Goal: Information Seeking & Learning: Learn about a topic

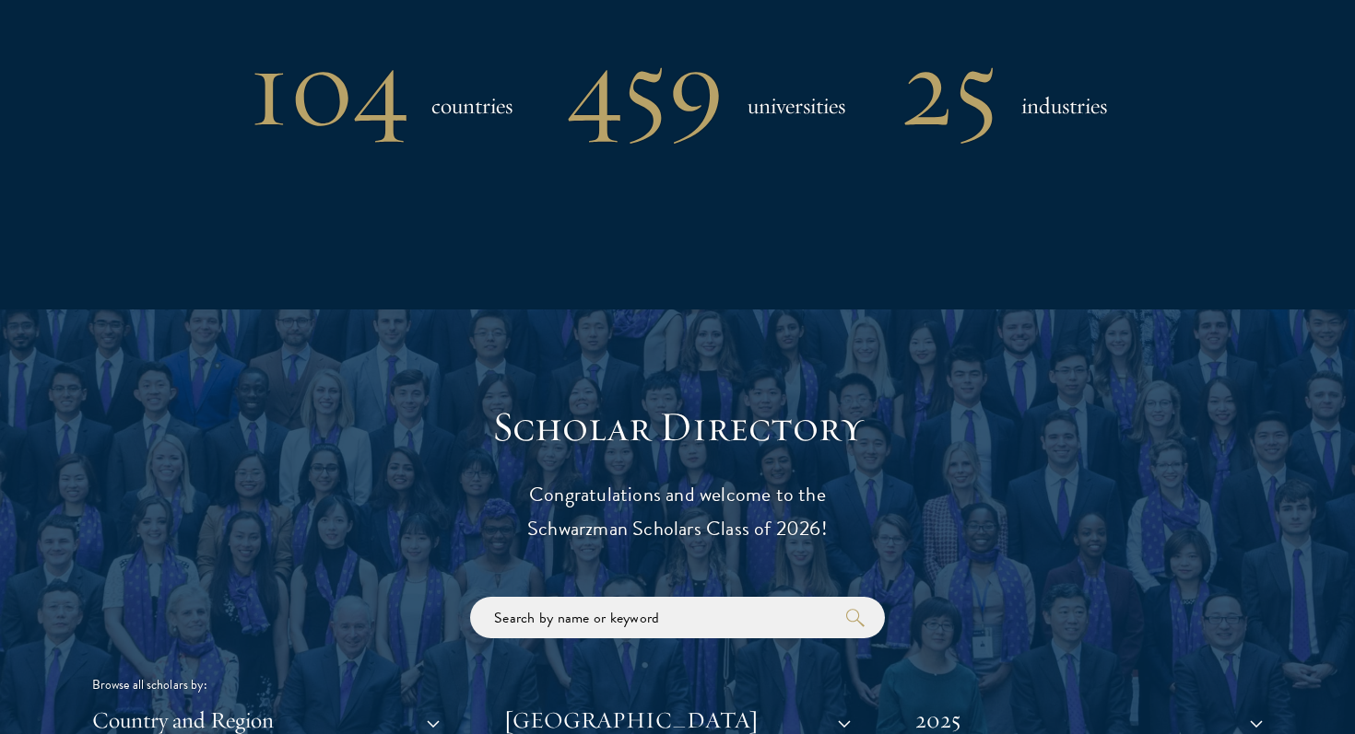
scroll to position [2152, 0]
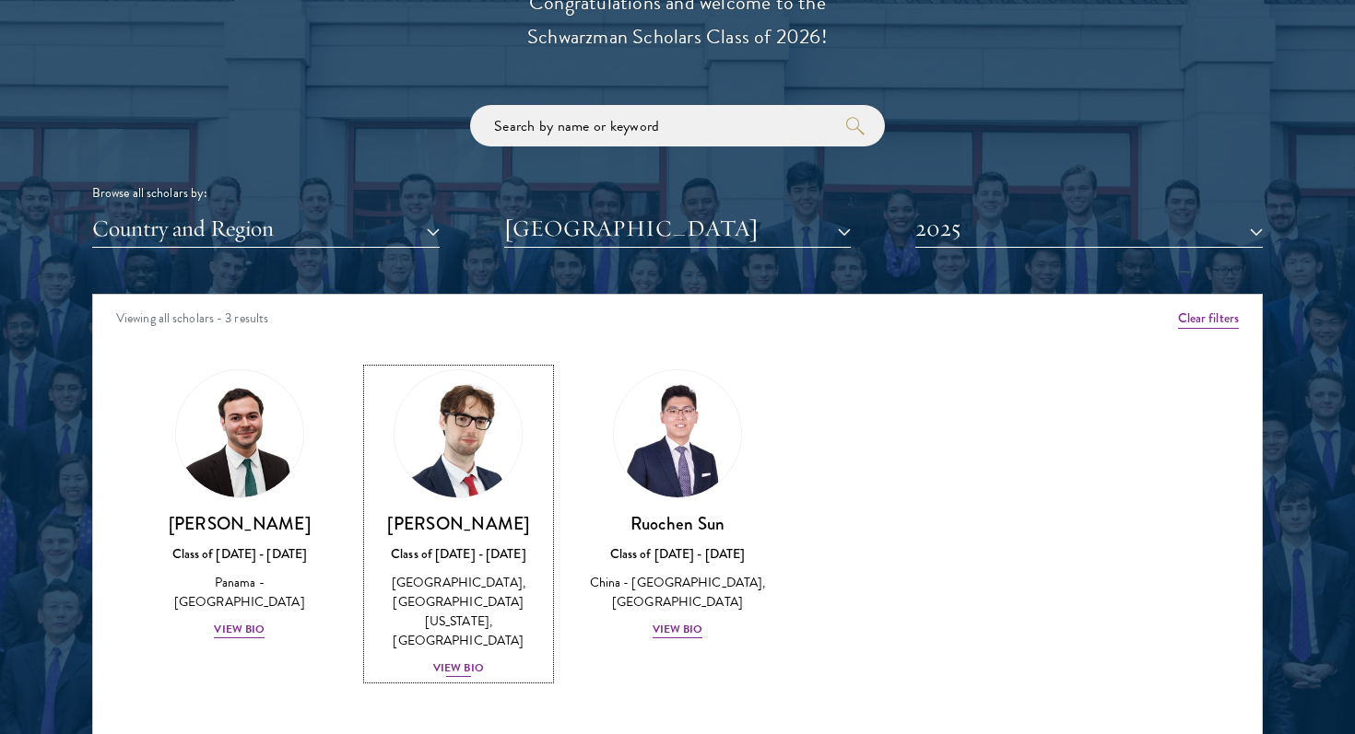
drag, startPoint x: 431, startPoint y: 618, endPoint x: 431, endPoint y: 652, distance: 34.1
click at [431, 652] on div "[PERSON_NAME] Class of [DATE] - [DATE] [GEOGRAPHIC_DATA] - [GEOGRAPHIC_DATA], […" at bounding box center [459, 595] width 182 height 167
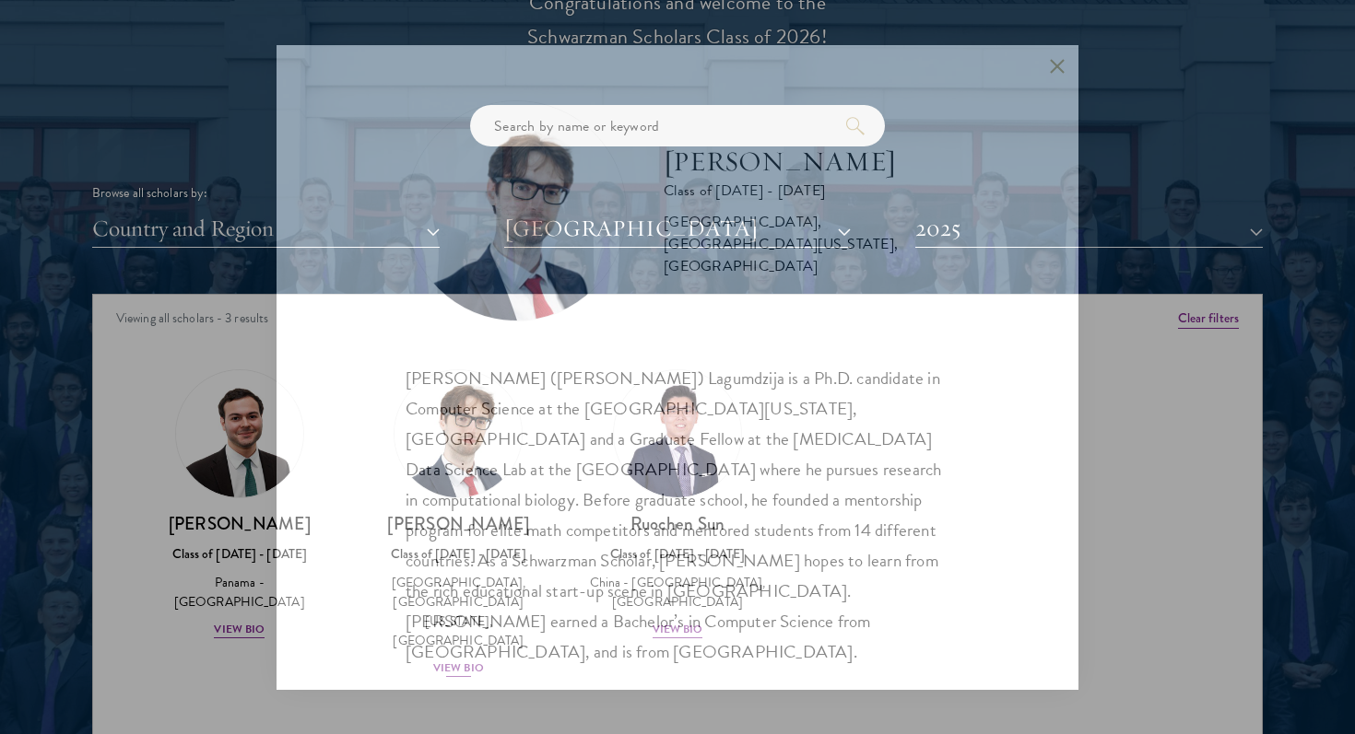
click at [453, 646] on div "[PERSON_NAME] Class of [DATE] - [DATE] [GEOGRAPHIC_DATA] - [GEOGRAPHIC_DATA], […" at bounding box center [677, 367] width 802 height 645
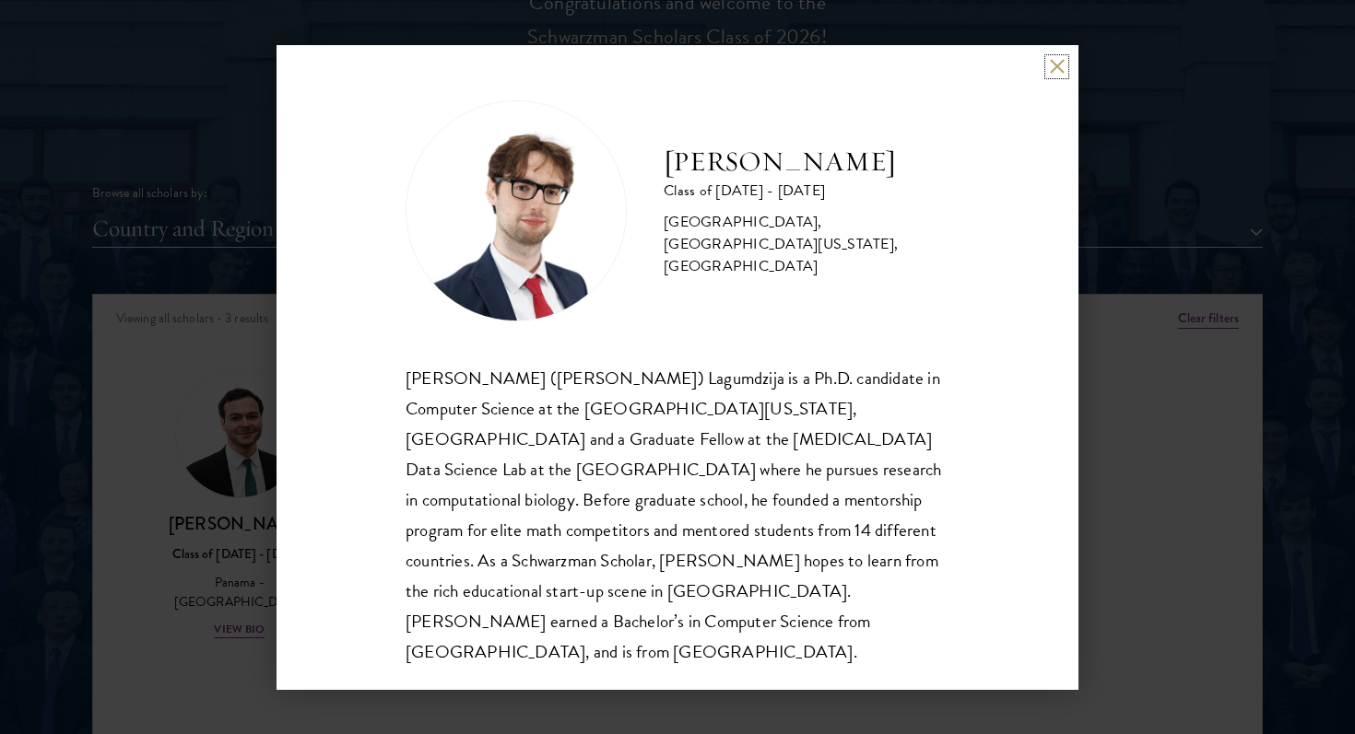
click at [1052, 59] on button at bounding box center [1057, 67] width 16 height 16
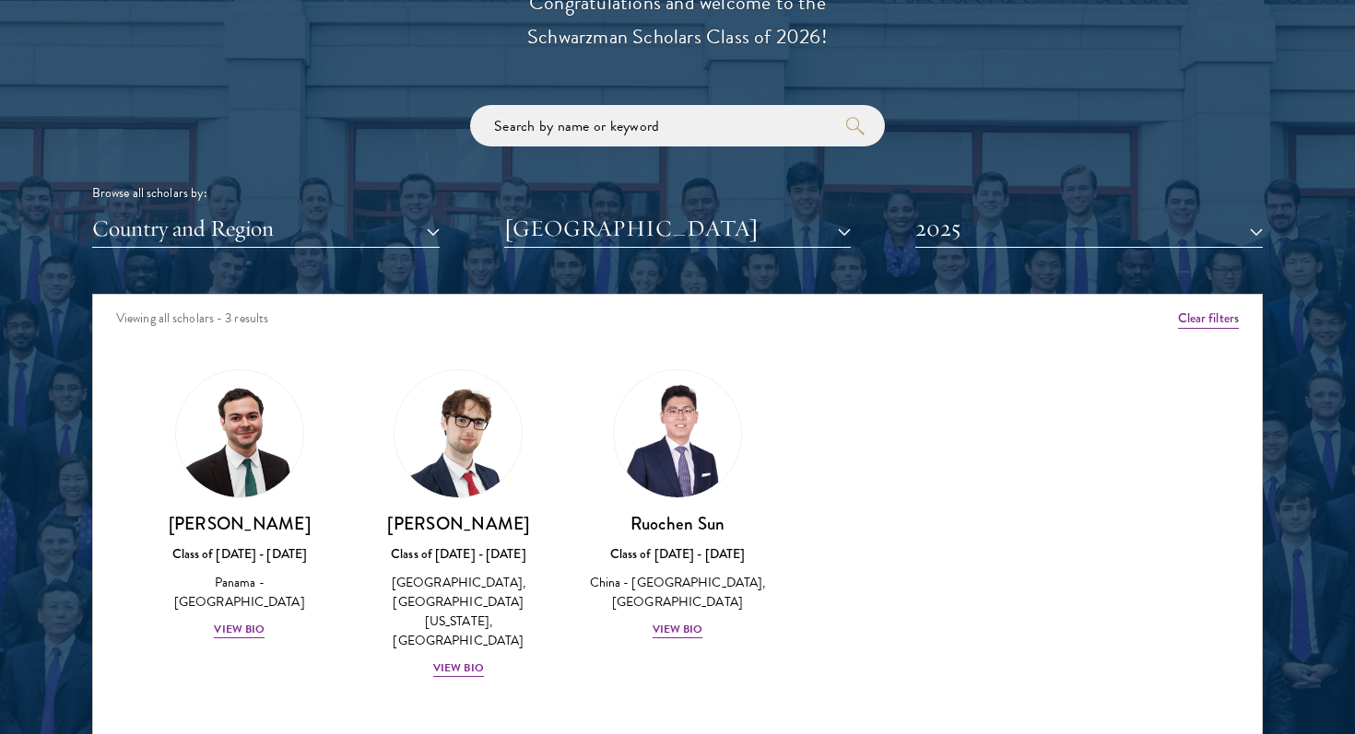
click at [794, 680] on div "Amber Class of [DATE] - [DATE] [GEOGRAPHIC_DATA] - [GEOGRAPHIC_DATA] View Bio C…" at bounding box center [677, 540] width 1168 height 388
click at [671, 621] on div "View Bio" at bounding box center [677, 630] width 51 height 18
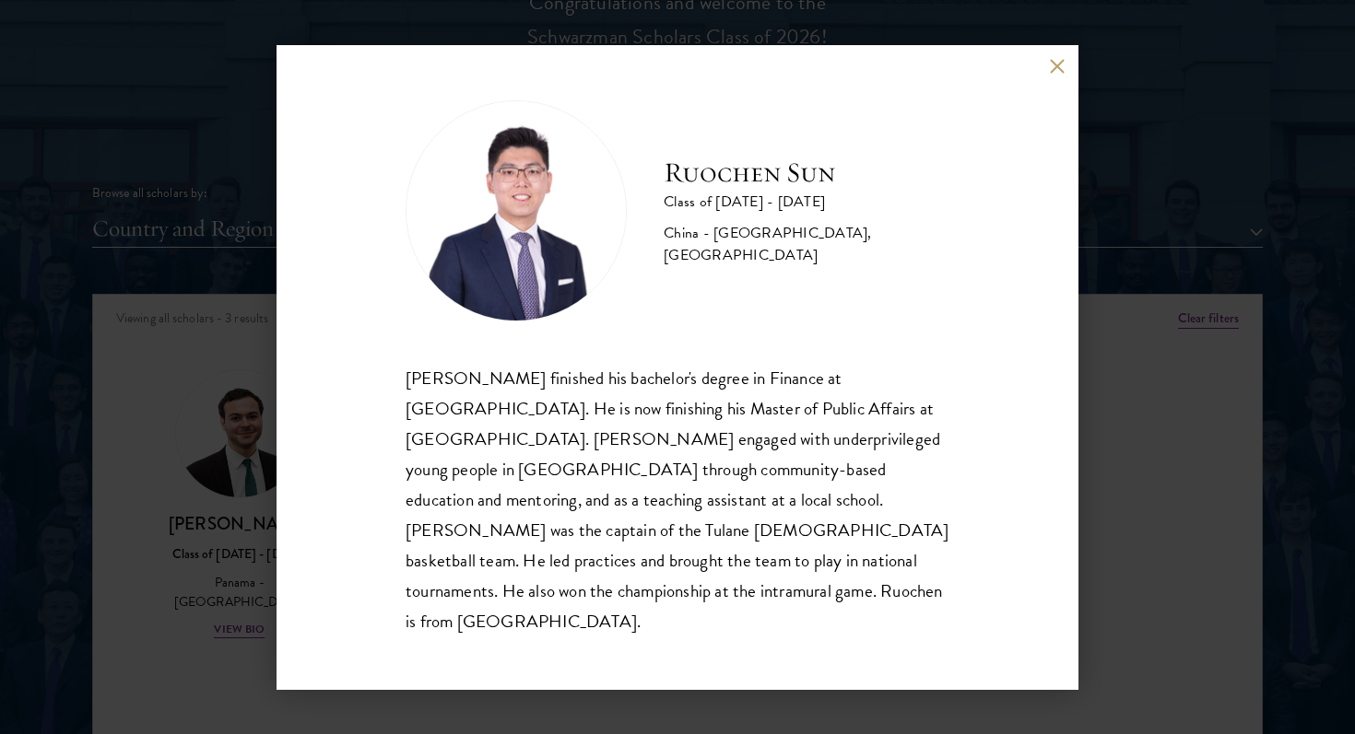
click at [1110, 579] on div "Ruochen Sun Class of [DATE] - [DATE] [GEOGRAPHIC_DATA] - [GEOGRAPHIC_DATA], [GE…" at bounding box center [677, 367] width 1355 height 734
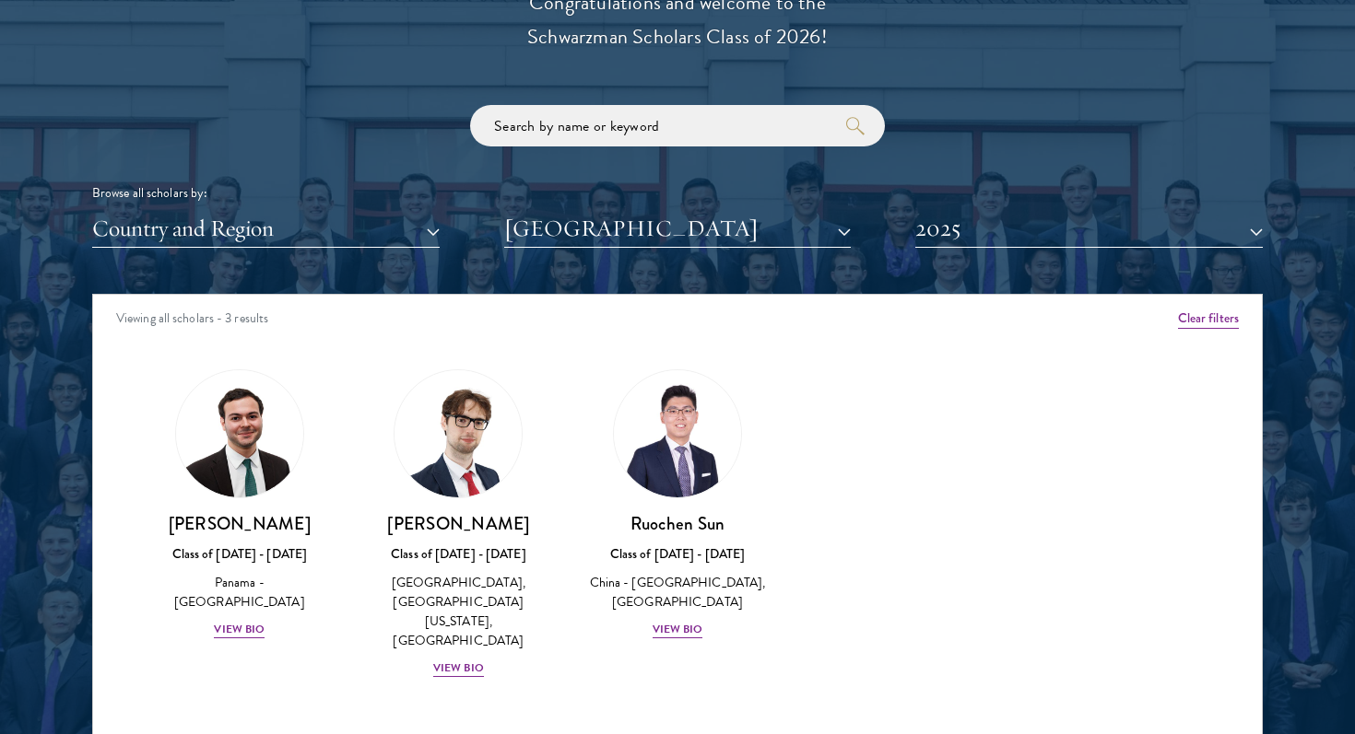
click at [1107, 581] on div "Amber Class of [DATE] - [DATE] [GEOGRAPHIC_DATA] - [GEOGRAPHIC_DATA] View Bio C…" at bounding box center [677, 540] width 1168 height 388
